Goal: Task Accomplishment & Management: Manage account settings

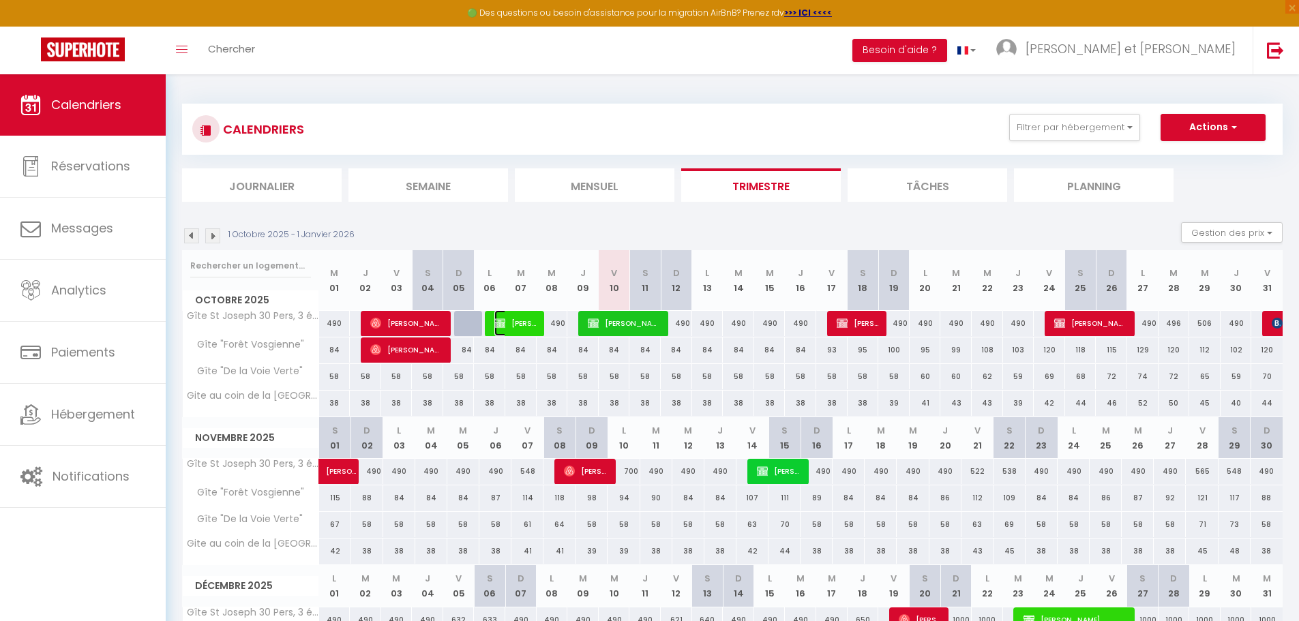
drag, startPoint x: 518, startPoint y: 328, endPoint x: 822, endPoint y: 510, distance: 353.8
click at [518, 328] on span "[PERSON_NAME] CFDT Education Formation Recherche Publiques [GEOGRAPHIC_DATA]" at bounding box center [515, 323] width 42 height 26
select select "KO"
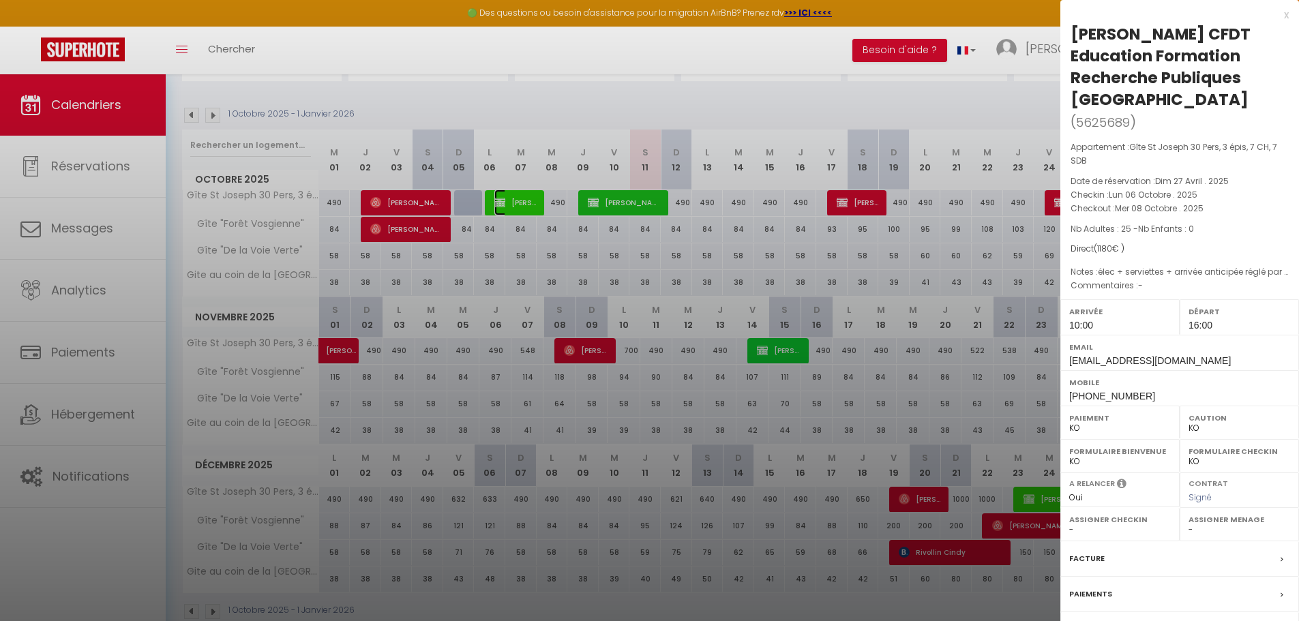
scroll to position [68, 0]
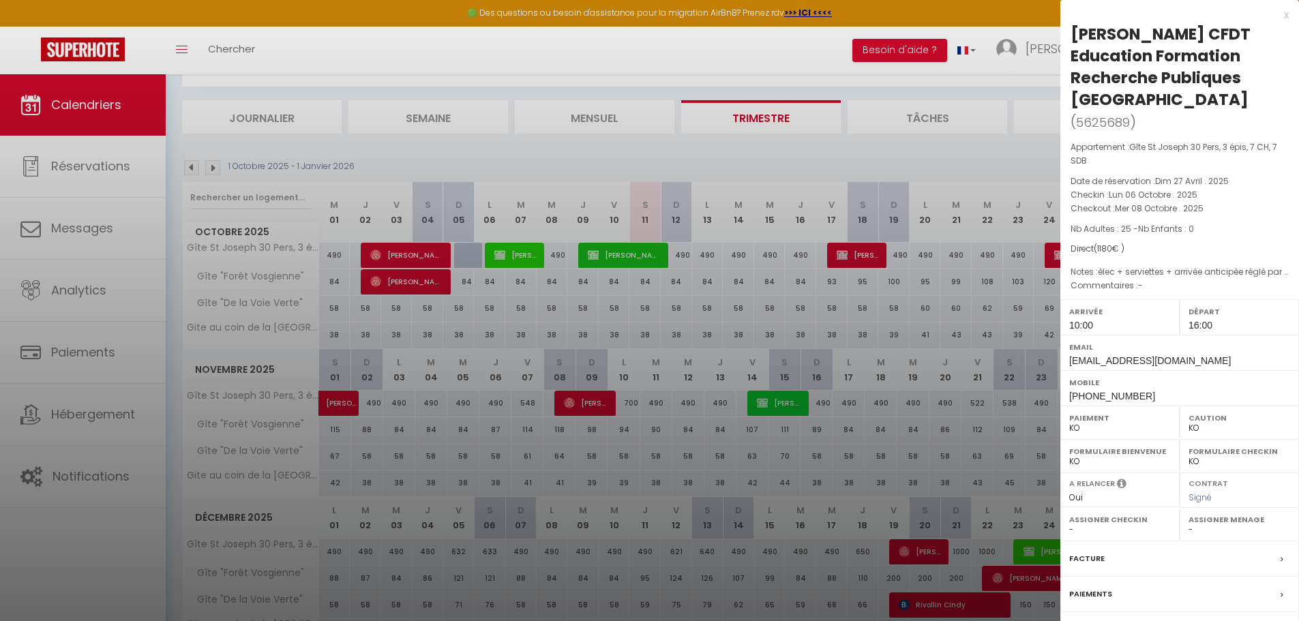
click at [1099, 593] on label "Paiements" at bounding box center [1090, 594] width 43 height 14
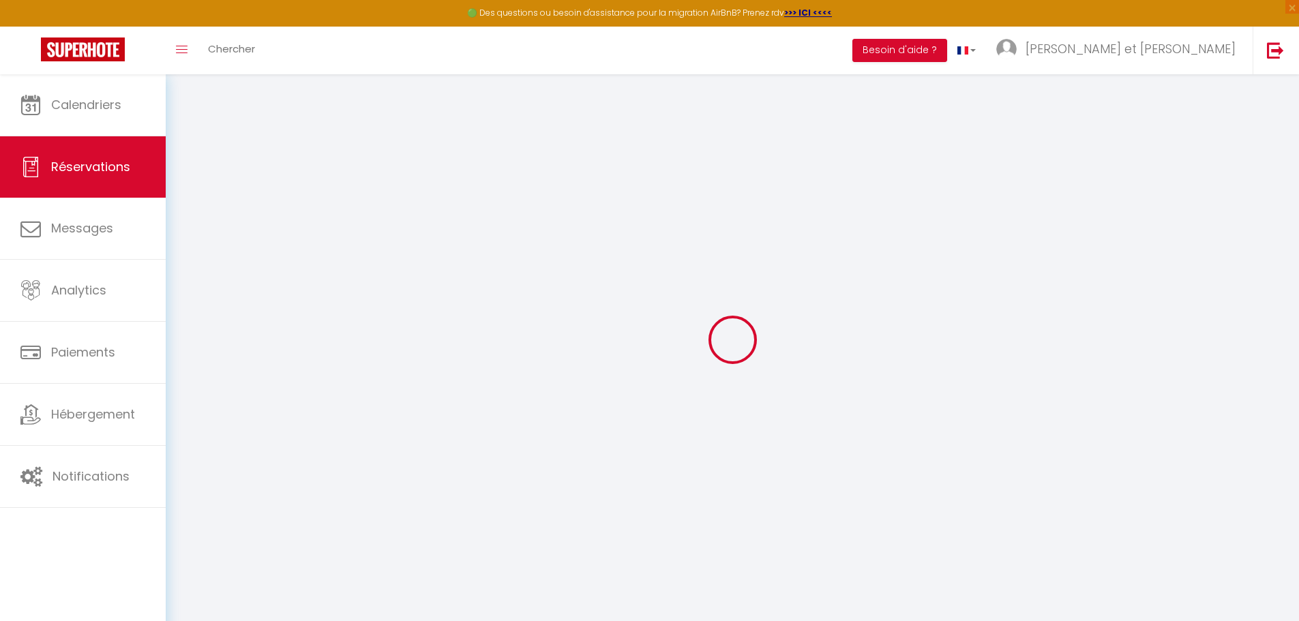
select select "0"
select select
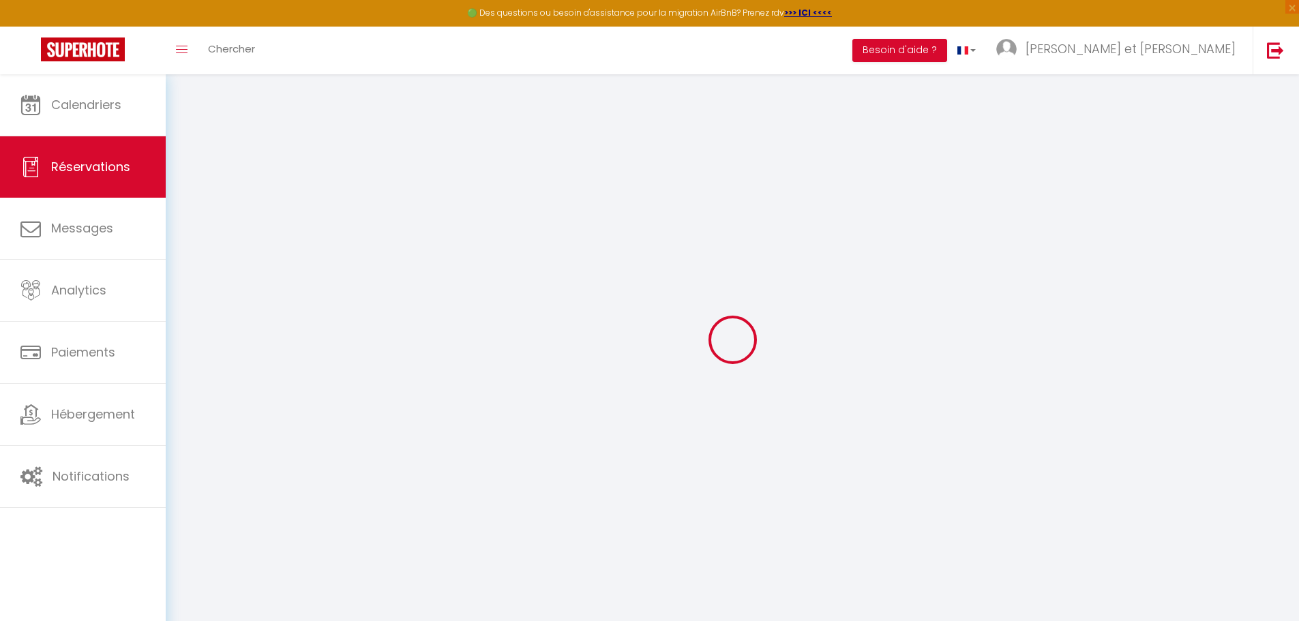
checkbox input "true"
type textarea "élec + serviettes + arrivée anticipée réglé par chèque = 261.40 faire tous les …"
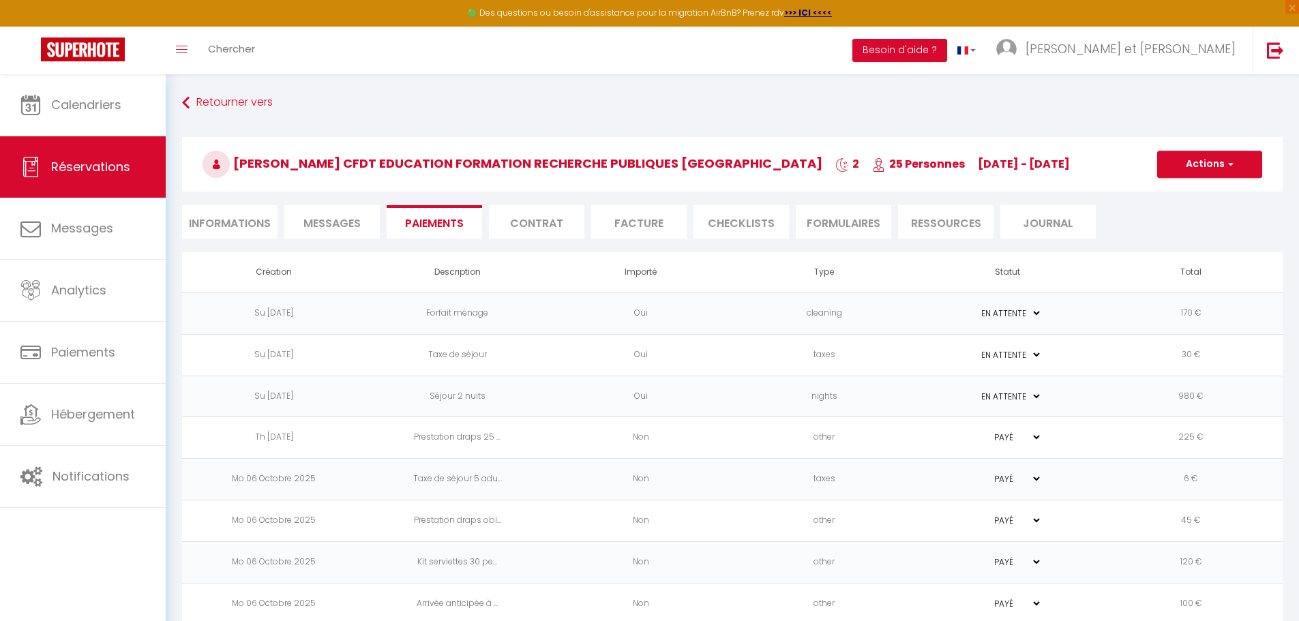
click at [359, 220] on span "Messages" at bounding box center [331, 223] width 57 height 16
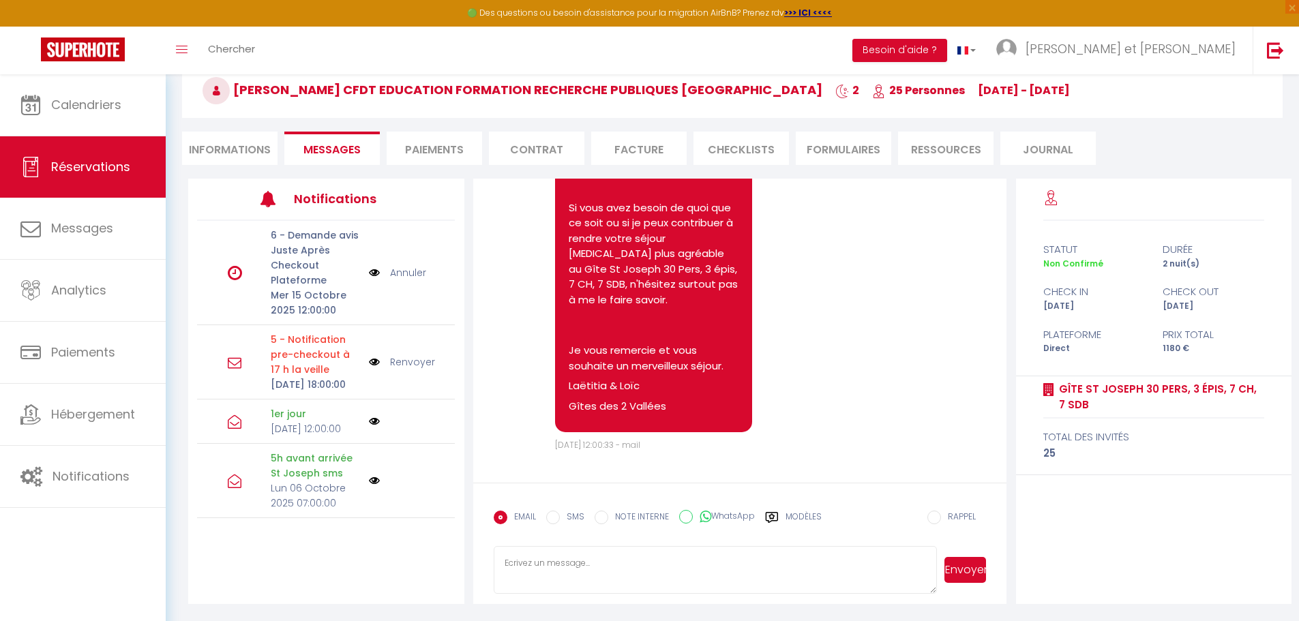
scroll to position [74, 0]
click at [231, 141] on li "Informations" at bounding box center [229, 147] width 95 height 33
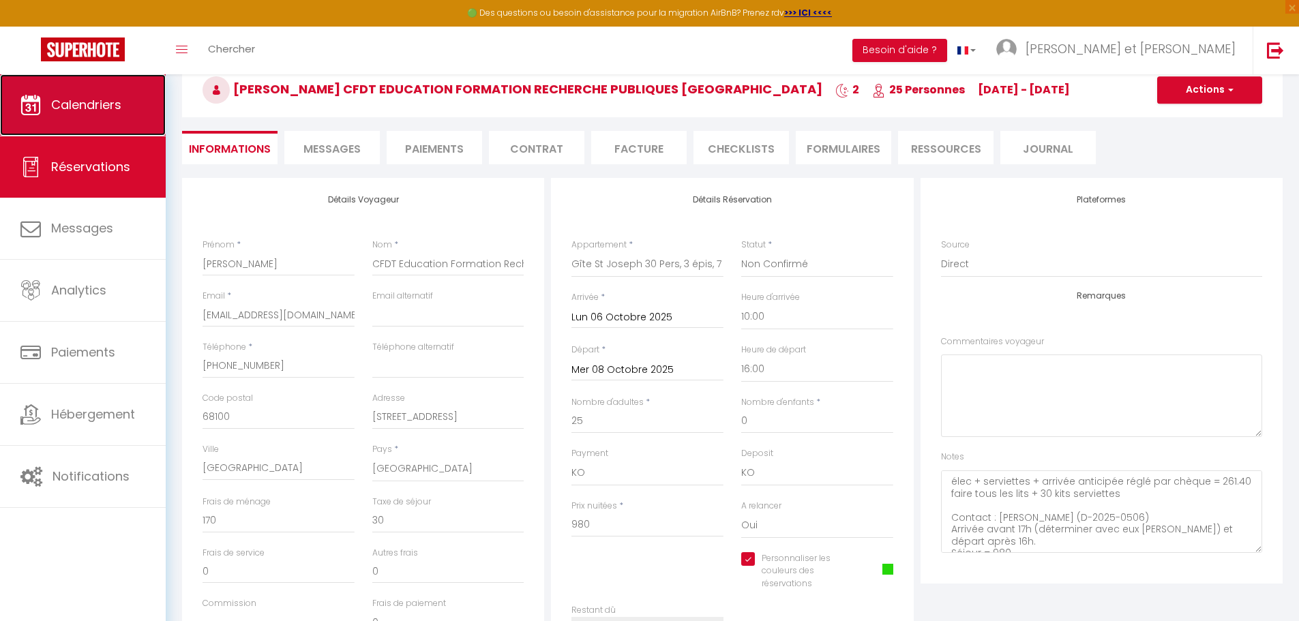
click at [75, 105] on span "Calendriers" at bounding box center [86, 104] width 70 height 17
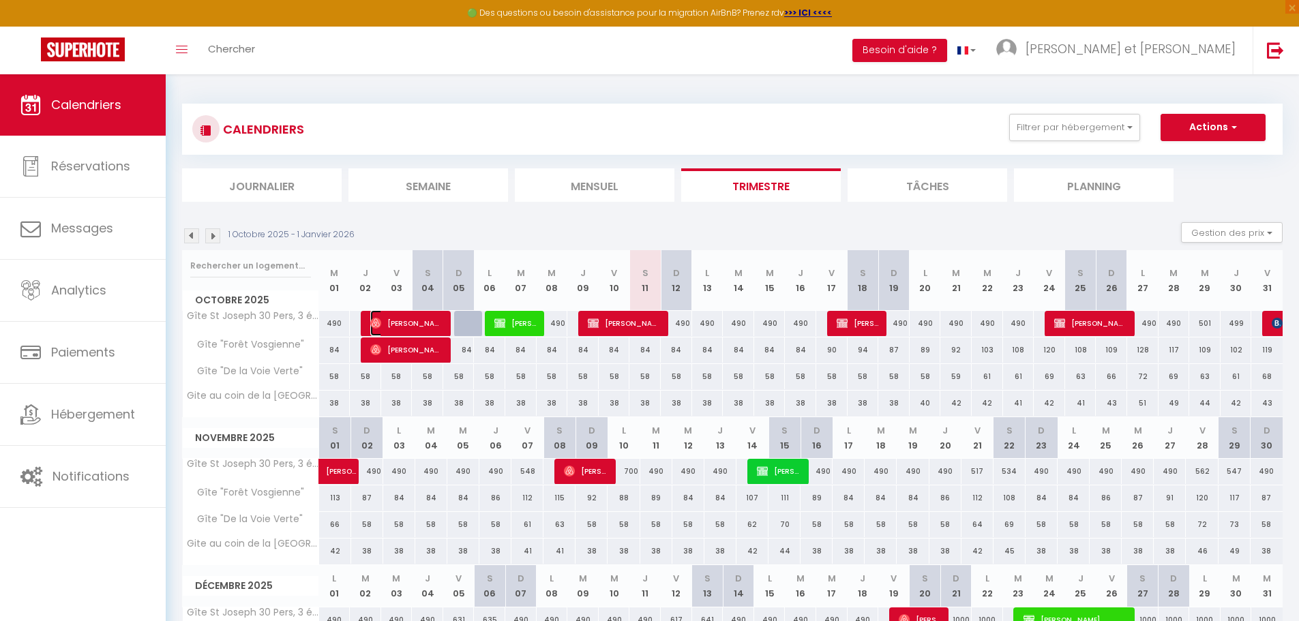
click at [425, 327] on span "[PERSON_NAME]" at bounding box center [406, 323] width 73 height 26
select select "OK"
select select "0"
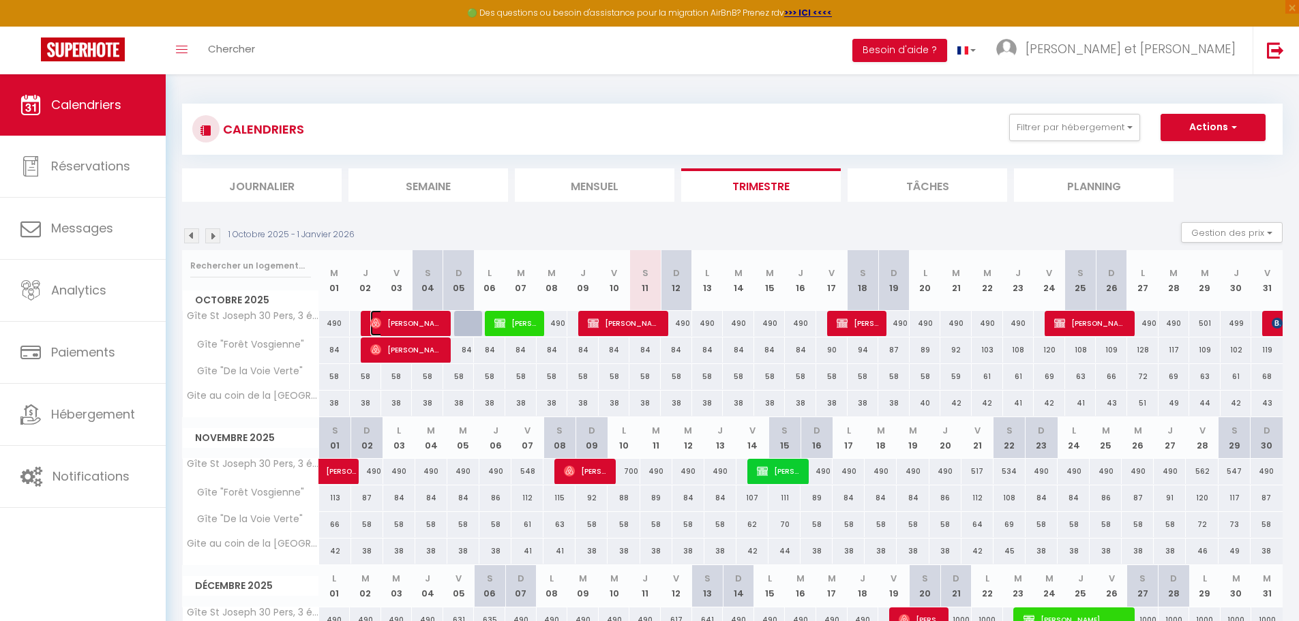
select select "1"
select select
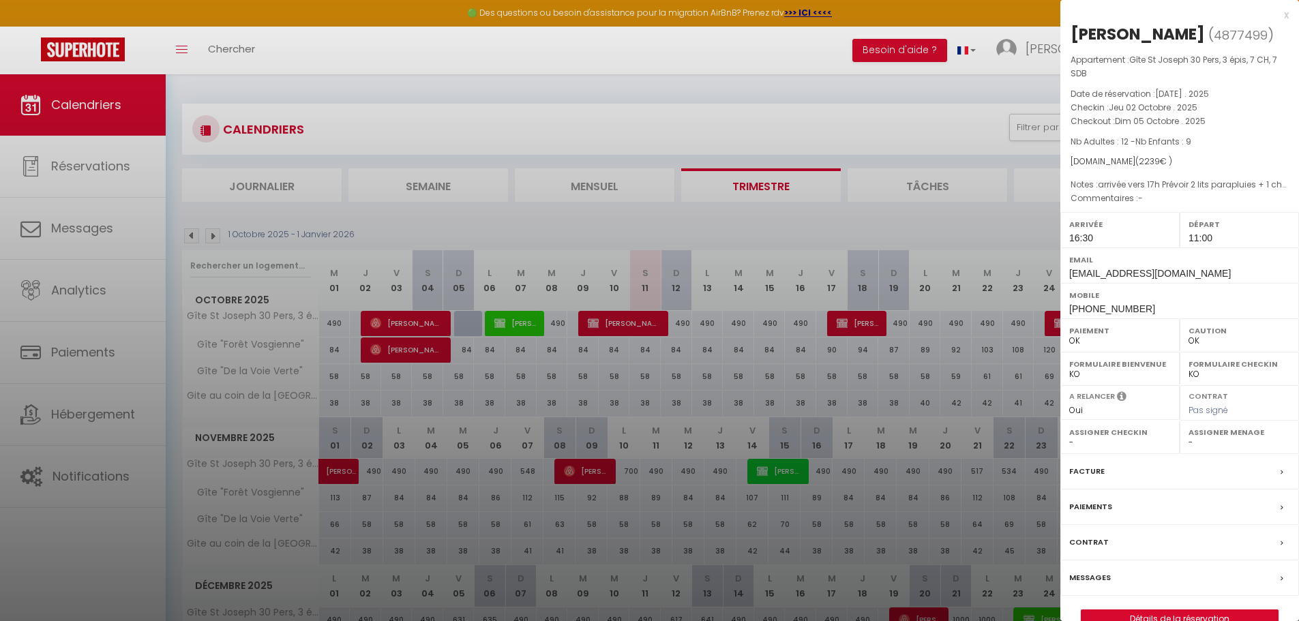
click at [1105, 586] on div "Messages" at bounding box center [1179, 577] width 239 height 35
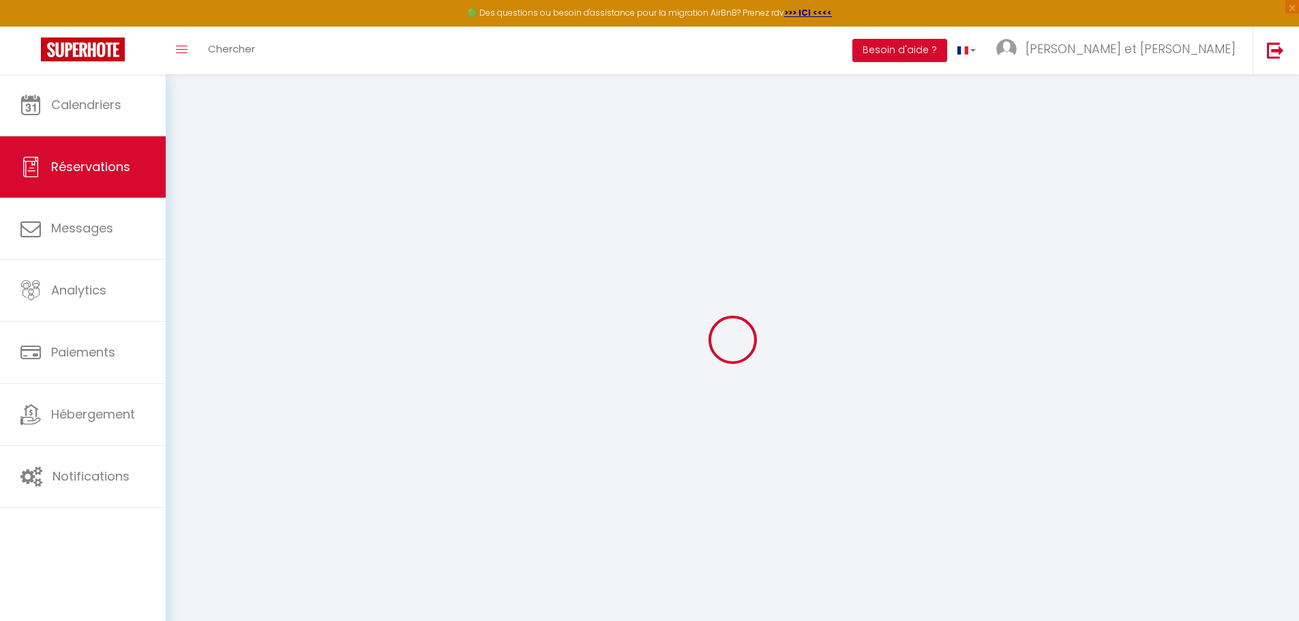
select select
checkbox input "false"
select select
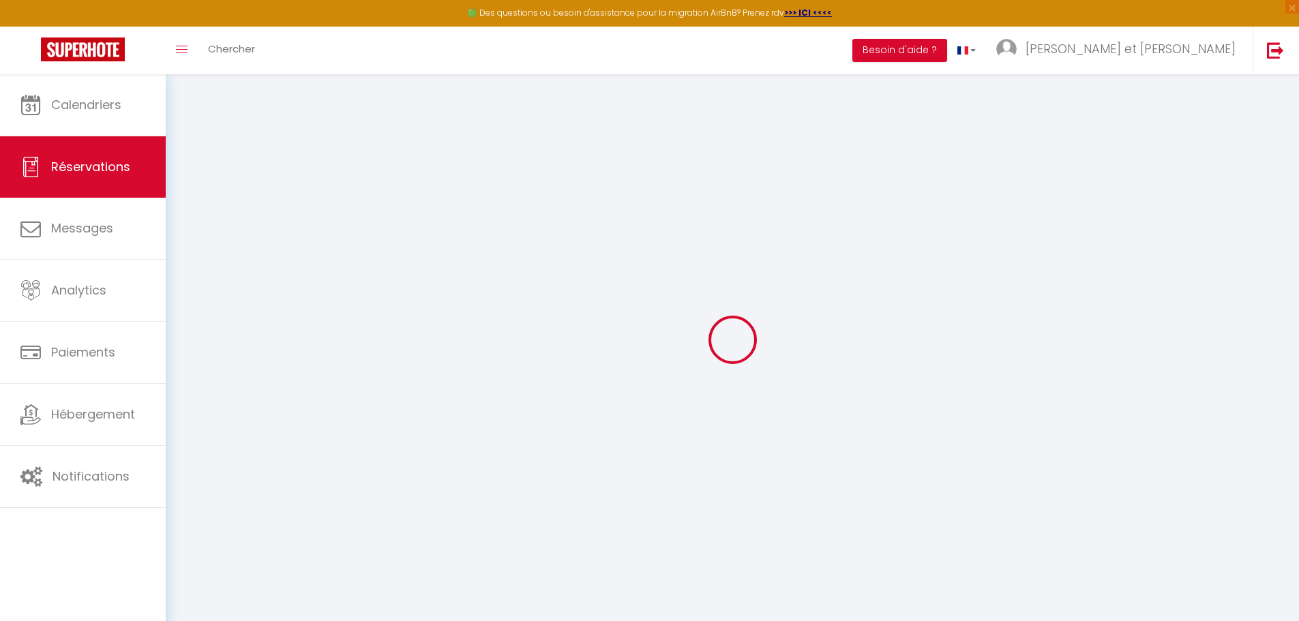
select select
checkbox input "false"
type textarea "arrivée vers 17h Prévoir 2 lits parapluies + 1 chaise haute Prestation draps = …"
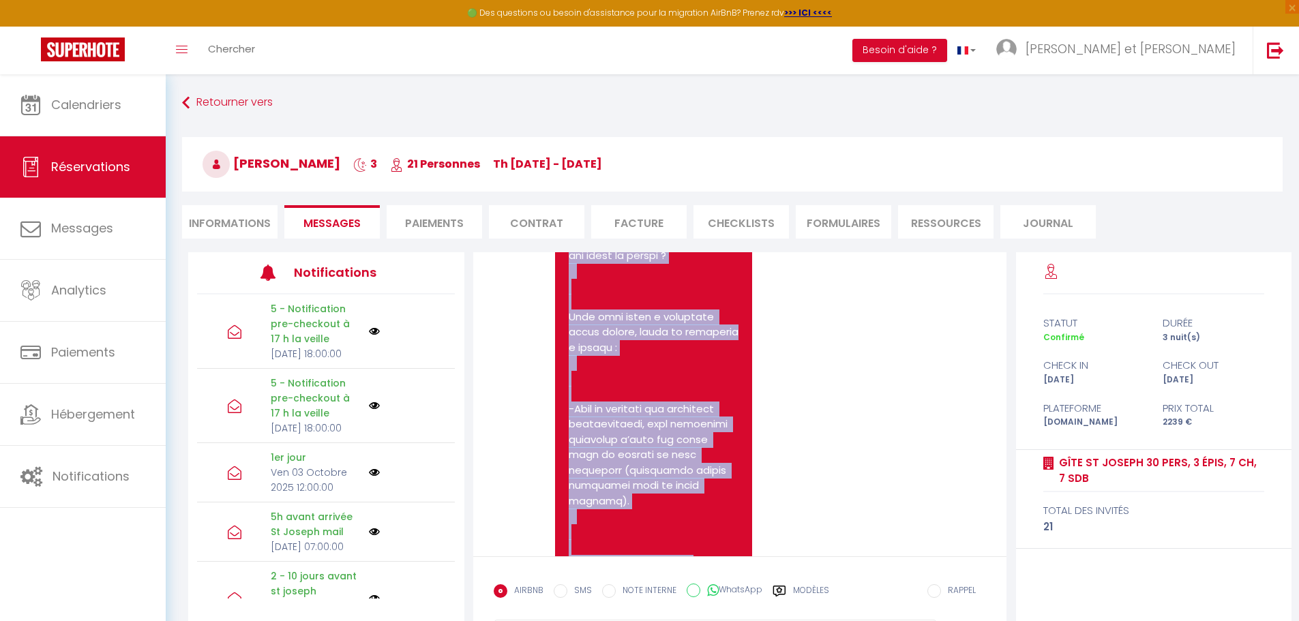
scroll to position [14092, 0]
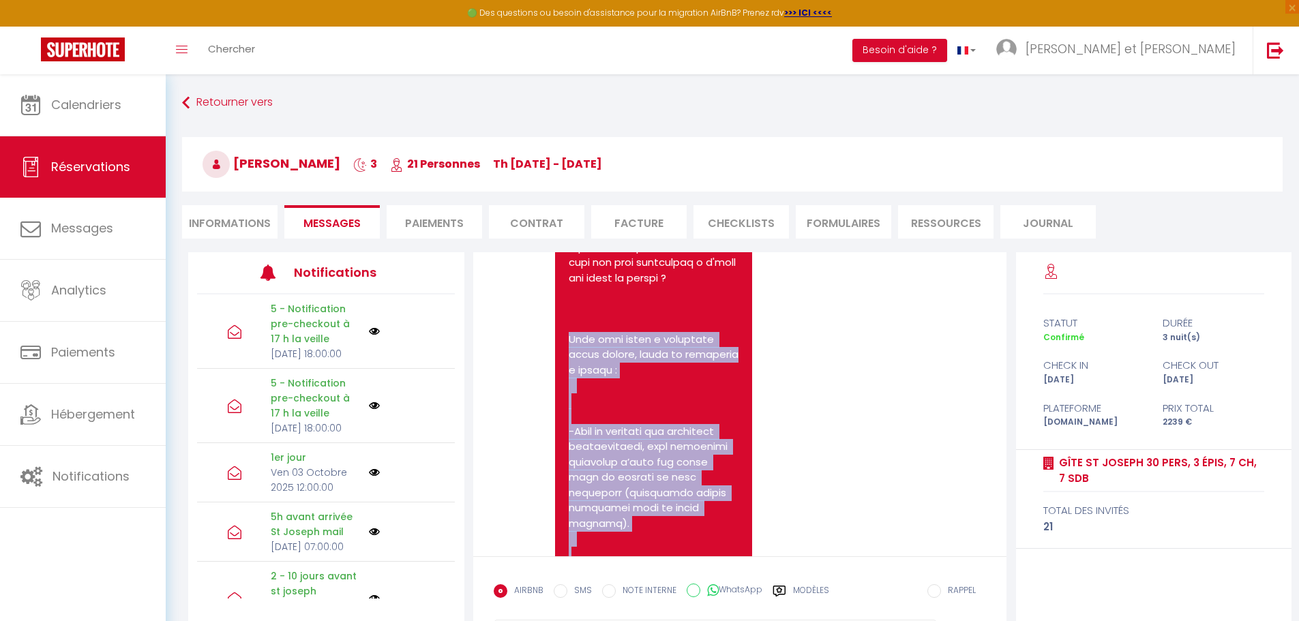
drag, startPoint x: 655, startPoint y: 419, endPoint x: 569, endPoint y: 449, distance: 91.0
copy pre "Lore ipsu dolor s ametconse adipi elitse, doeiu te incididun u labore : -Etdo m…"
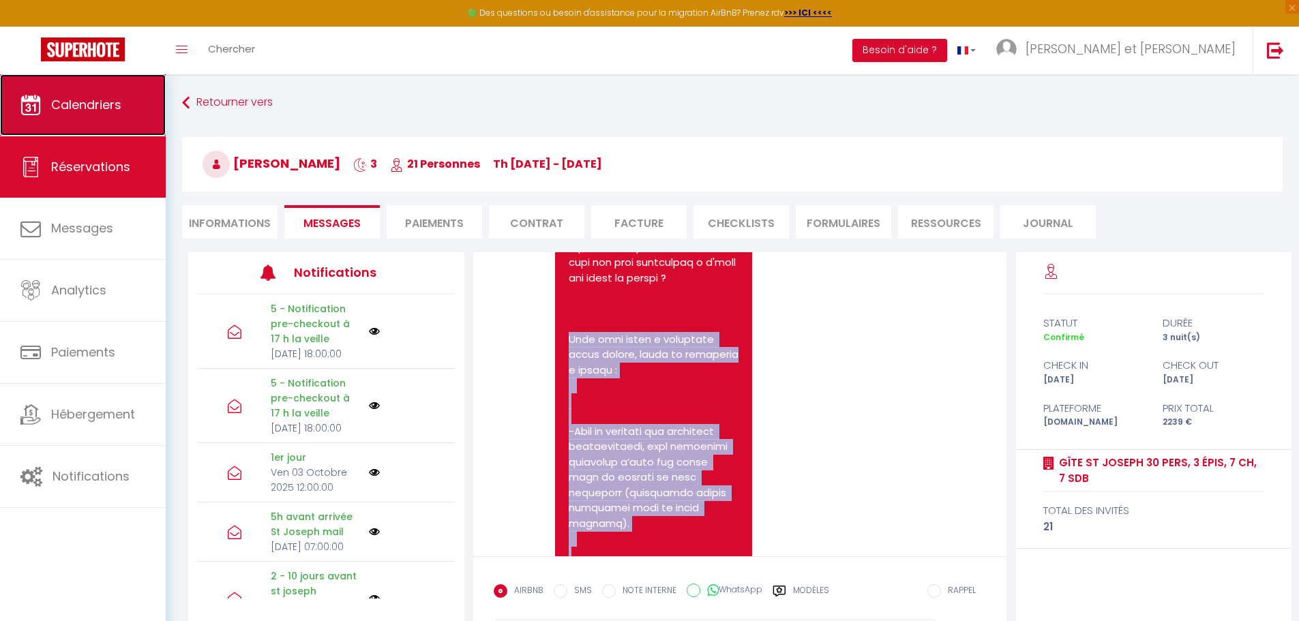
click at [56, 102] on span "Calendriers" at bounding box center [86, 104] width 70 height 17
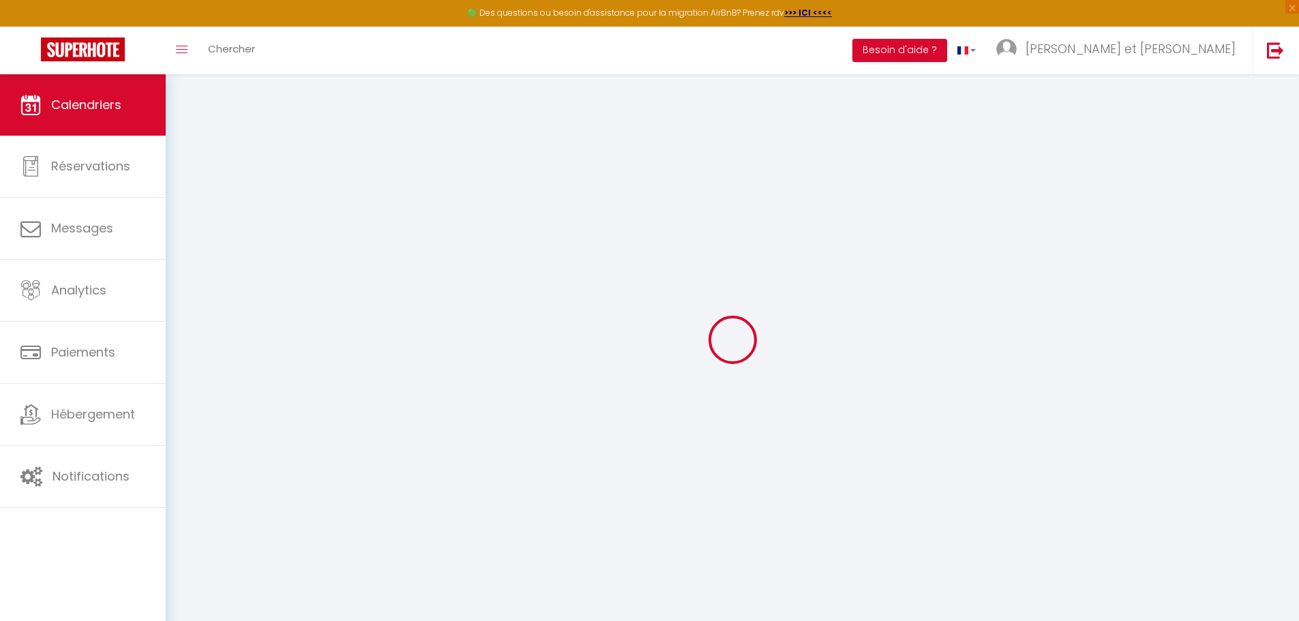
select select
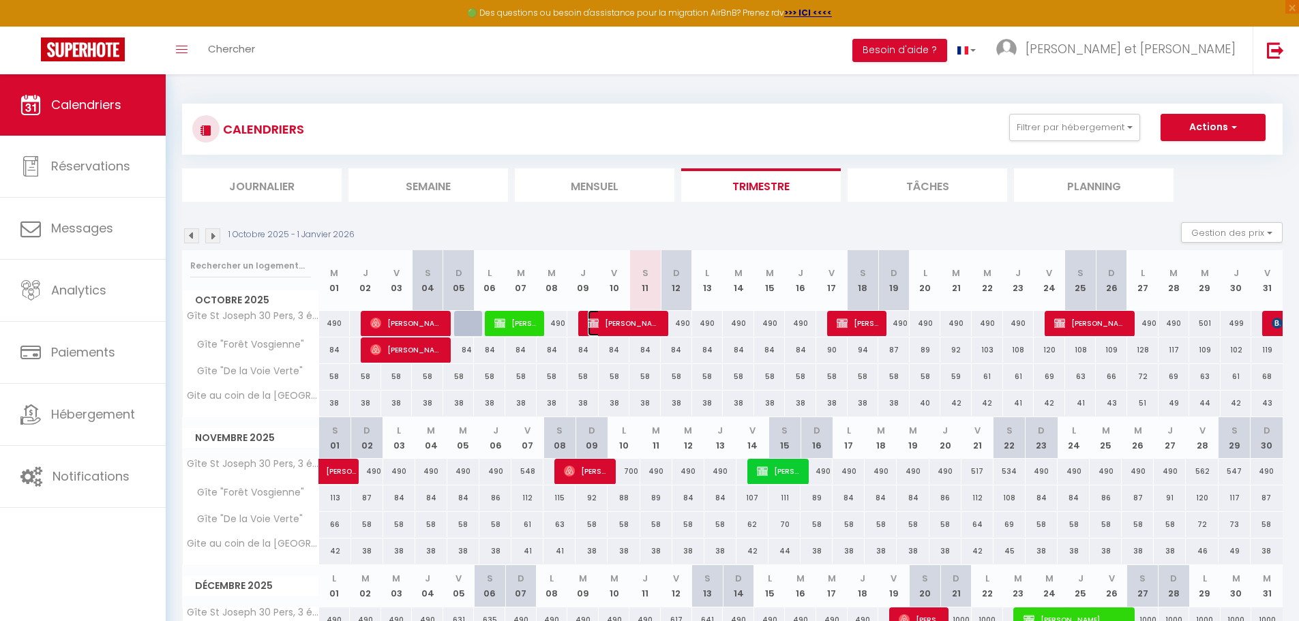
click at [622, 327] on span "[PERSON_NAME]" at bounding box center [624, 323] width 73 height 26
select select "OK"
select select "0"
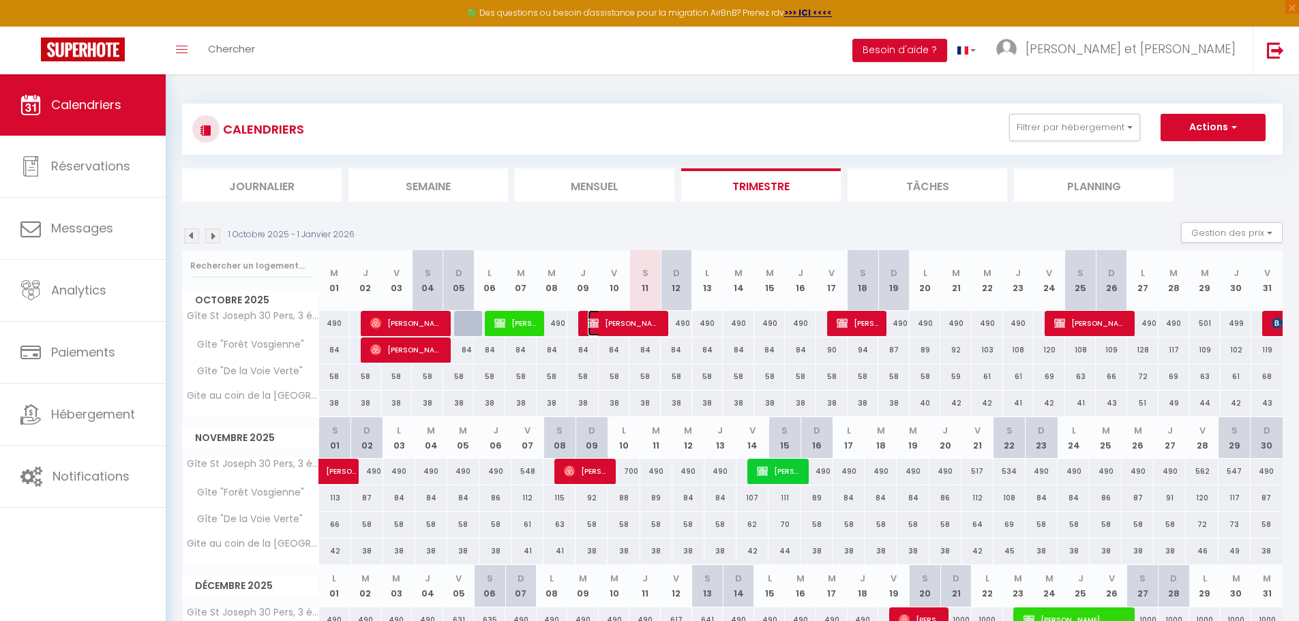
select select "1"
select select
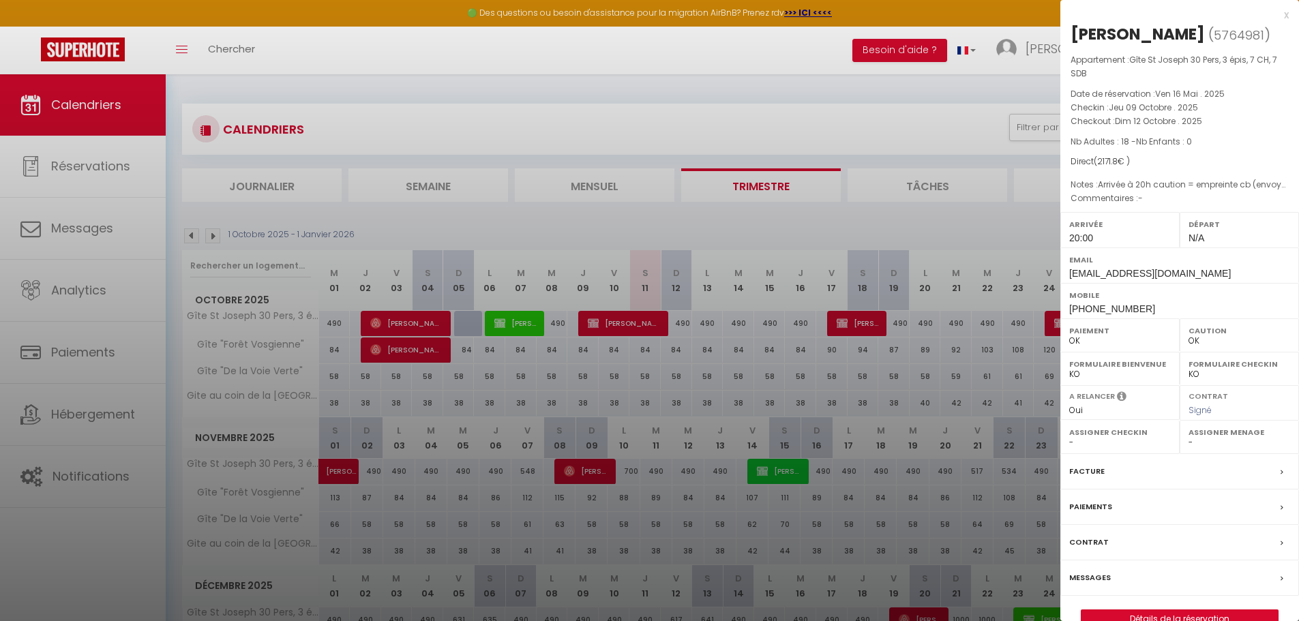
click at [1109, 587] on div "Messages" at bounding box center [1179, 577] width 239 height 35
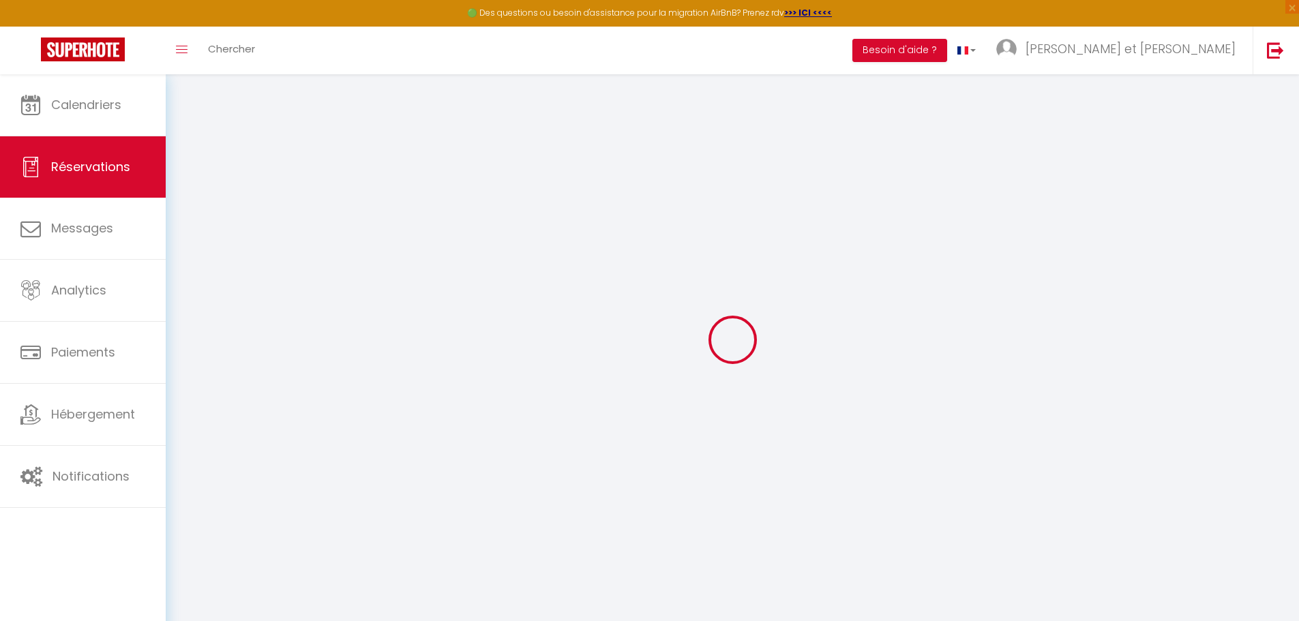
select select
checkbox input "true"
type textarea "Arrivée à 20h caution = empreinte cb (envoyer lien [DATE] matin) Déduire 16.20€…"
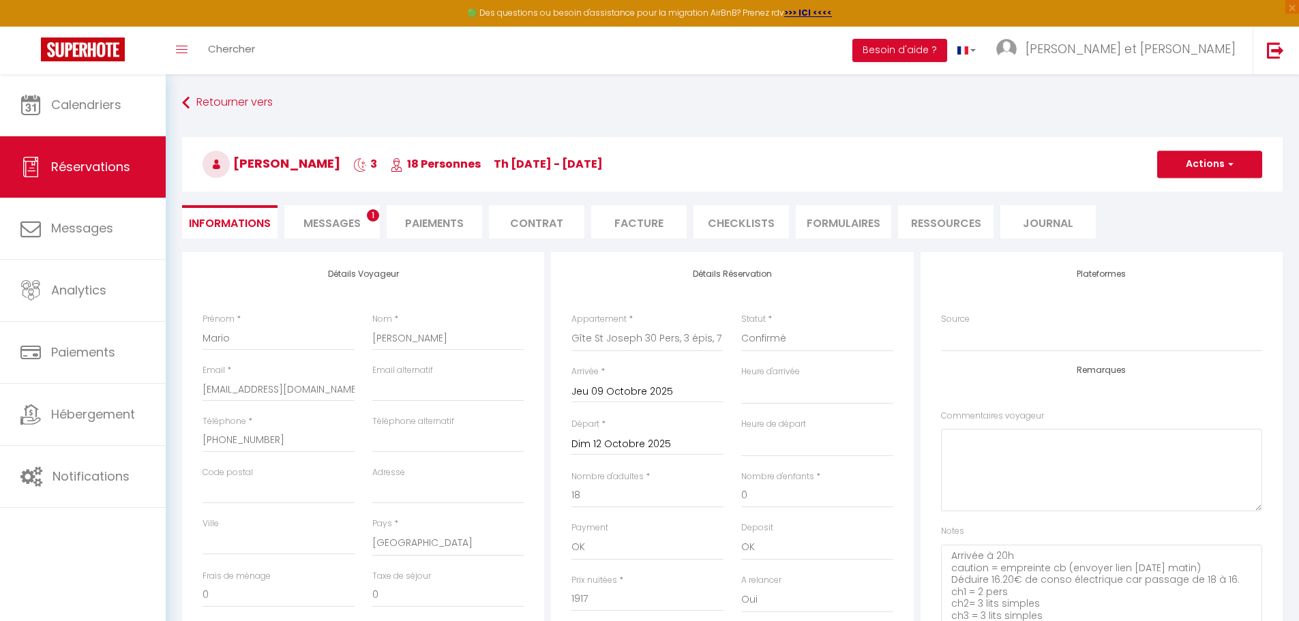
select select
checkbox input "true"
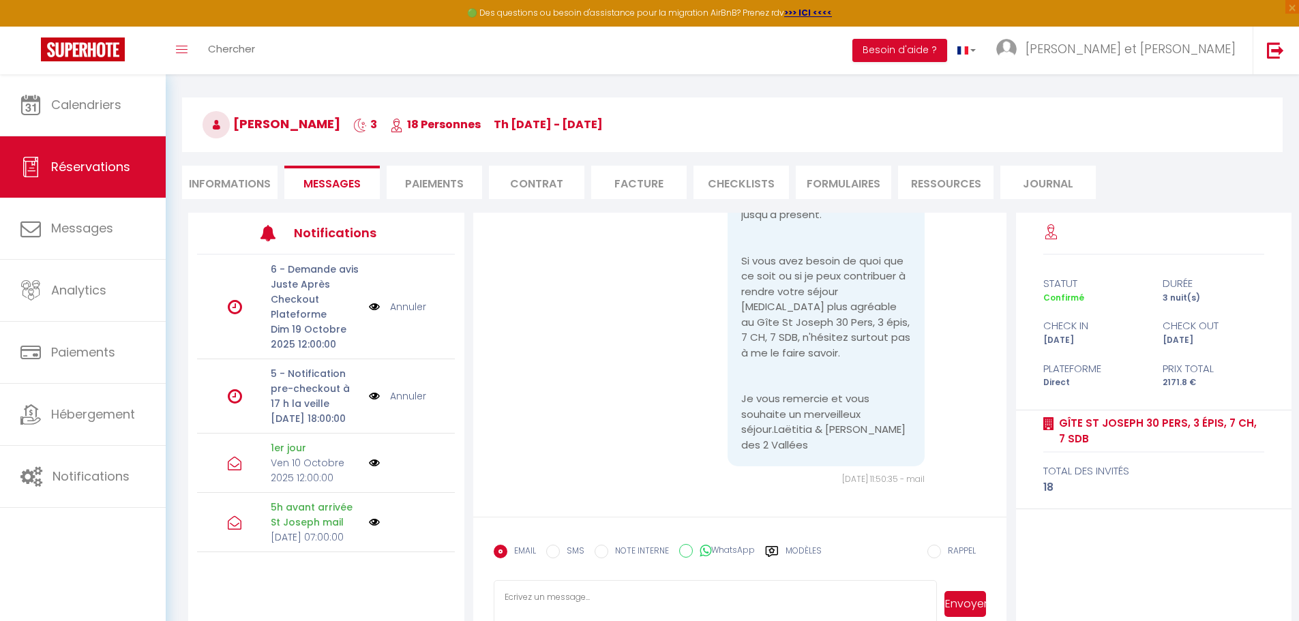
scroll to position [74, 0]
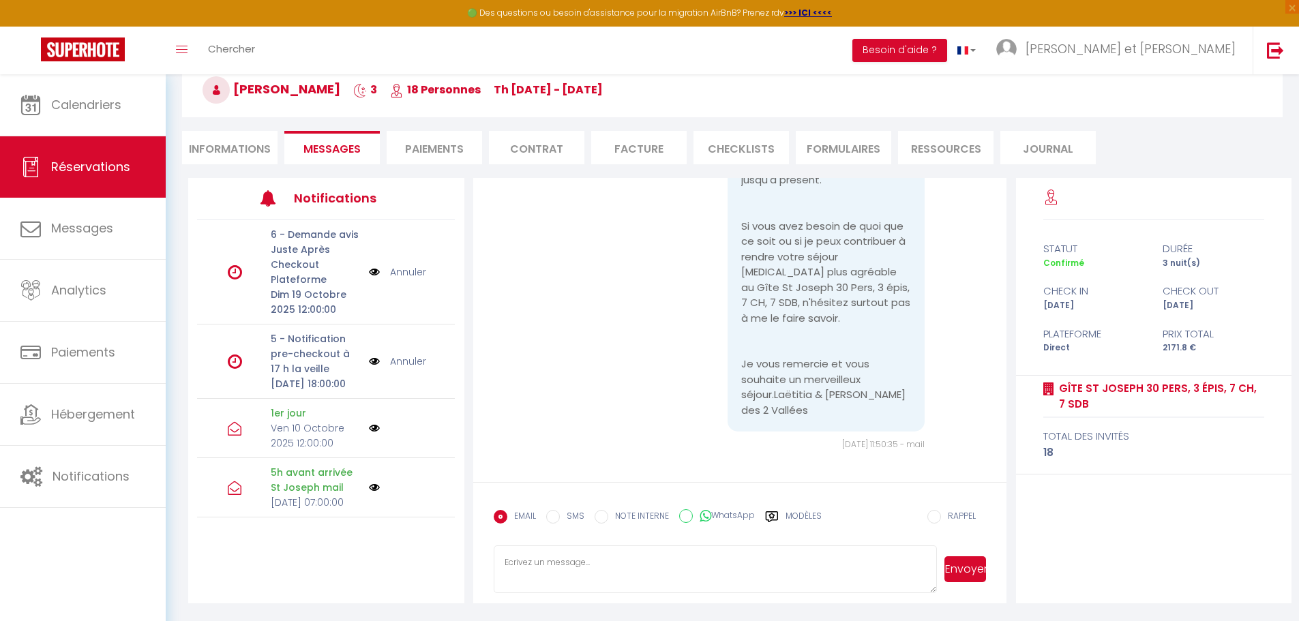
click at [614, 573] on textarea at bounding box center [716, 569] width 444 height 48
paste textarea "Lore ipsu dolor s ametconse adipi elitse, doeiu te incididun u labore : -Etdo m…"
click at [740, 579] on textarea at bounding box center [716, 569] width 444 height 48
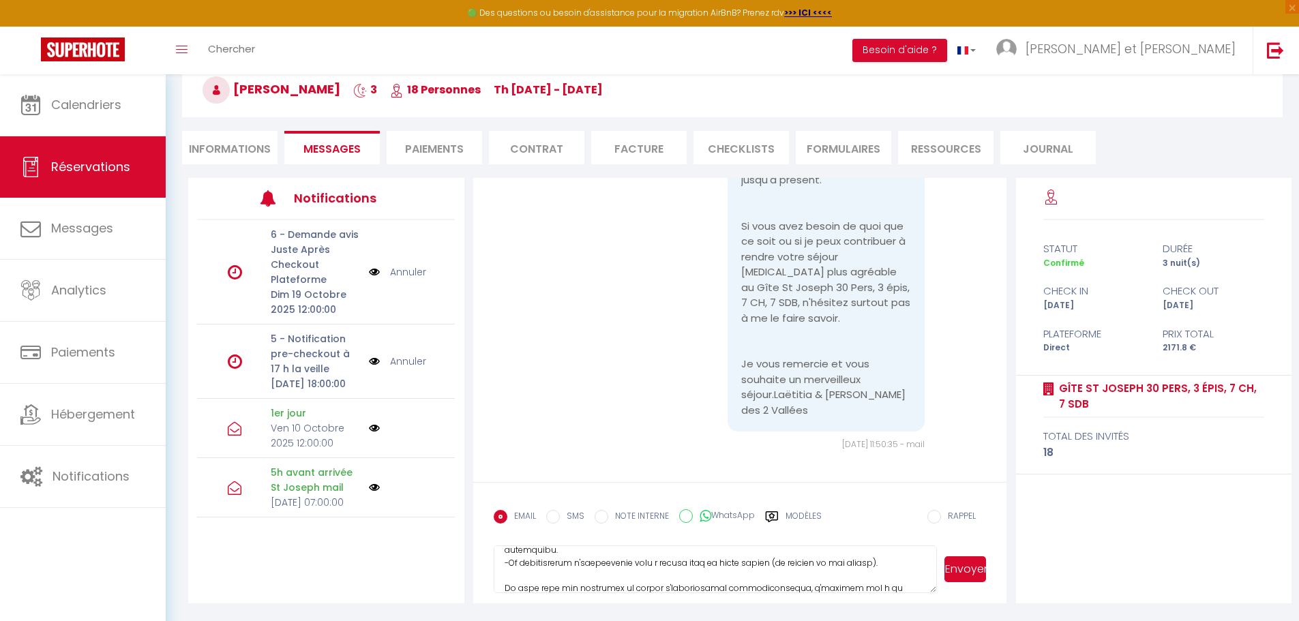
scroll to position [282, 0]
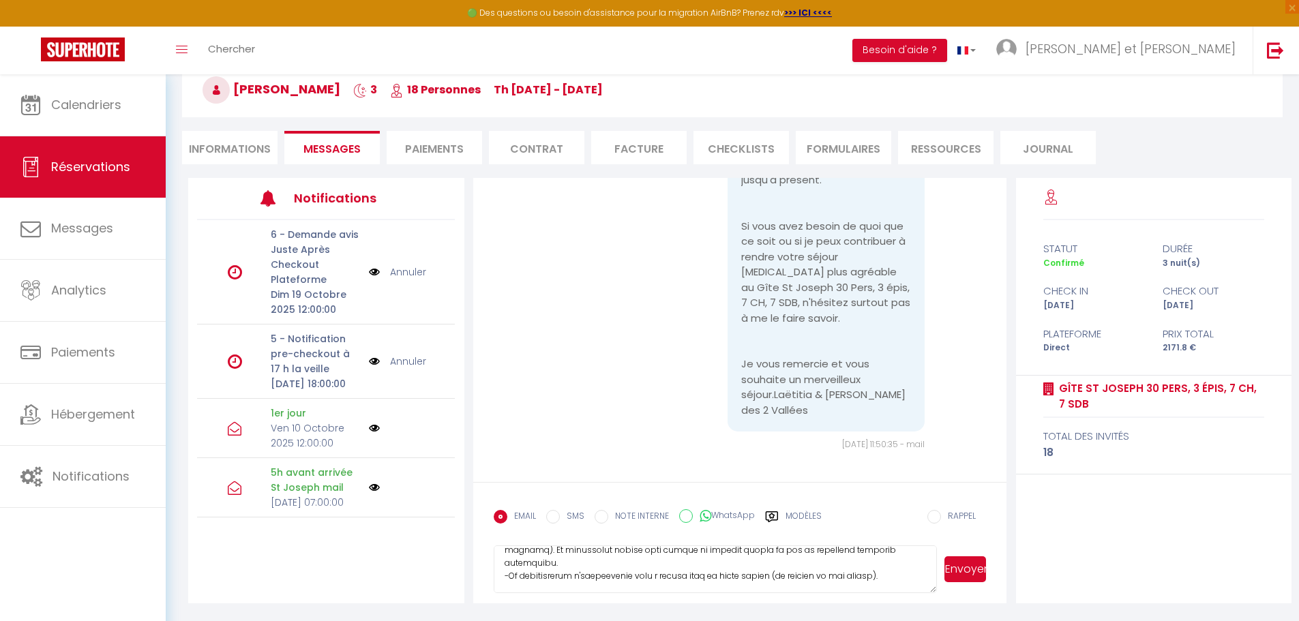
click at [920, 578] on textarea at bounding box center [716, 569] width 444 height 48
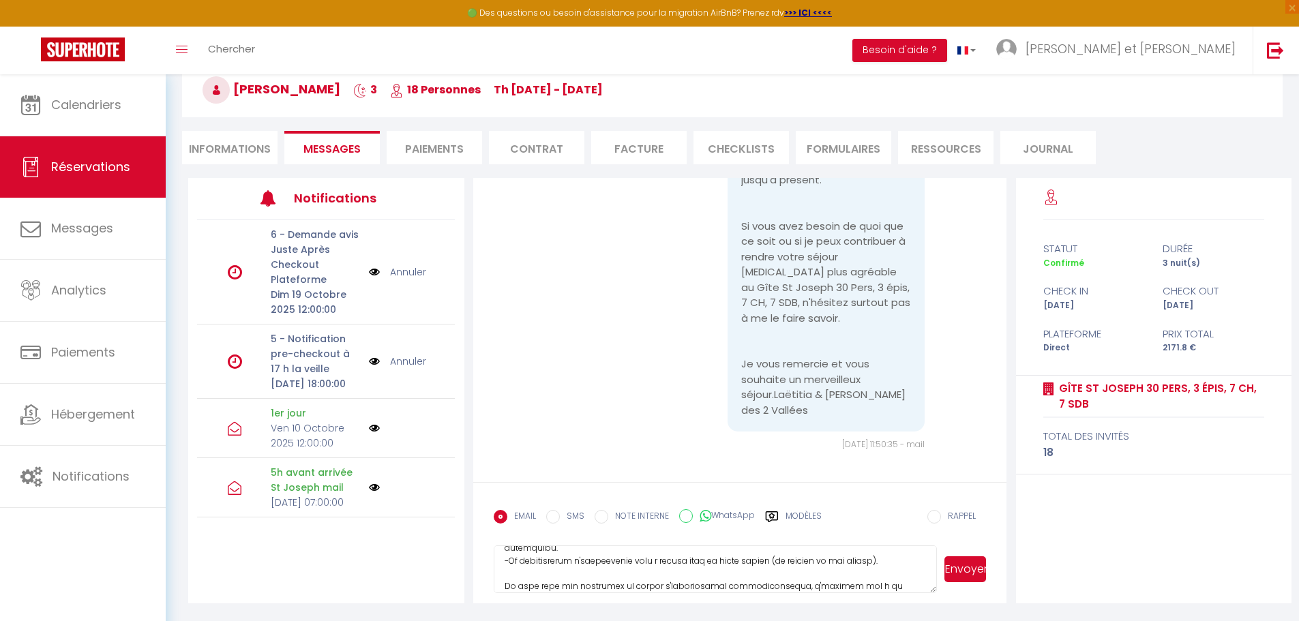
scroll to position [310, 0]
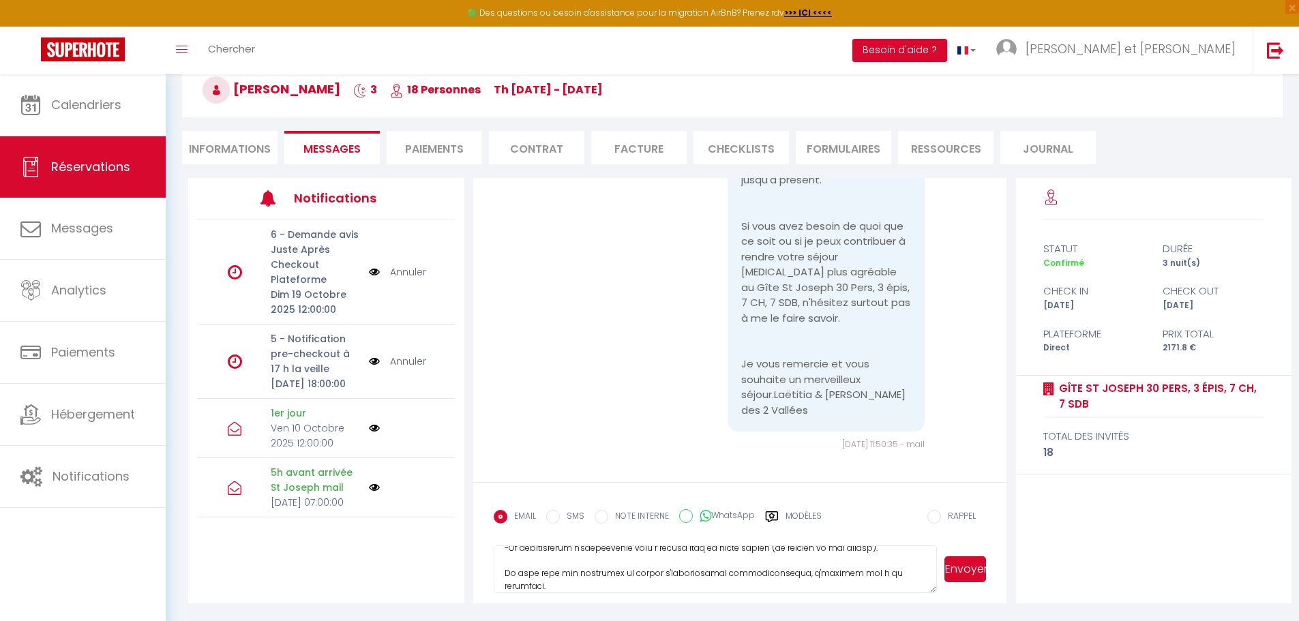
type textarea "Loremip Dolor, Sita consec adipi eli seddo eiusmo te incid utla. Etdo magnaali …"
click at [959, 573] on button "Envoyer" at bounding box center [965, 569] width 42 height 26
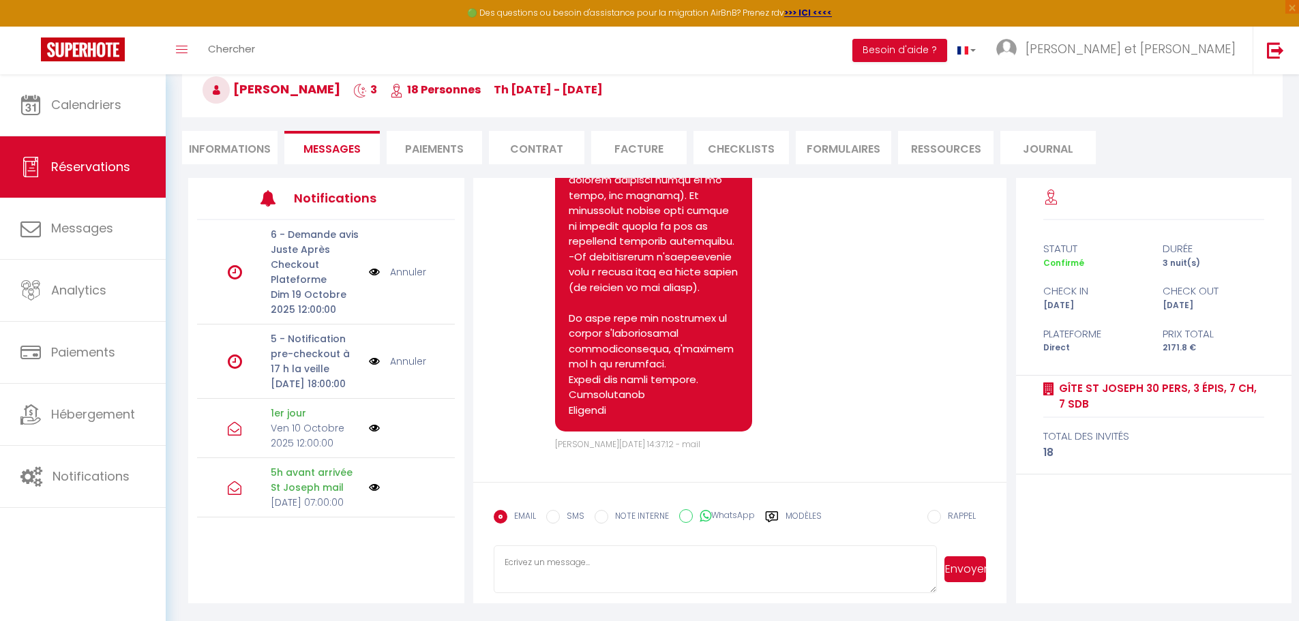
scroll to position [16813, 0]
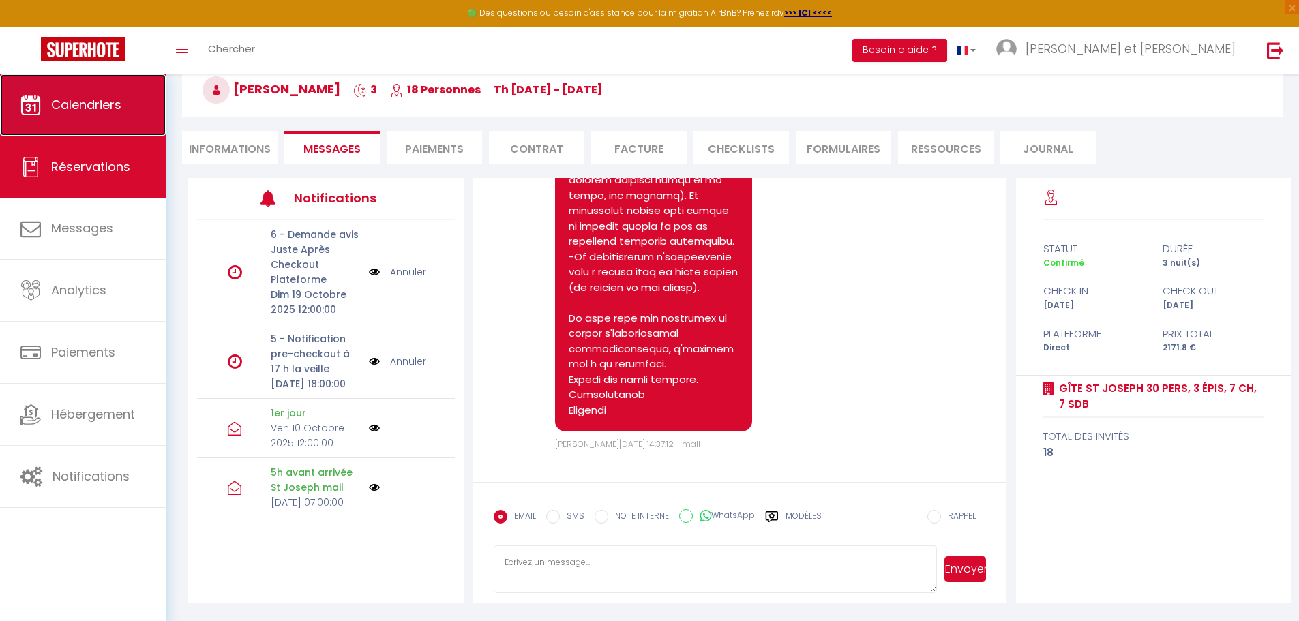
click at [70, 94] on link "Calendriers" at bounding box center [83, 104] width 166 height 61
